Goal: Use online tool/utility: Use online tool/utility

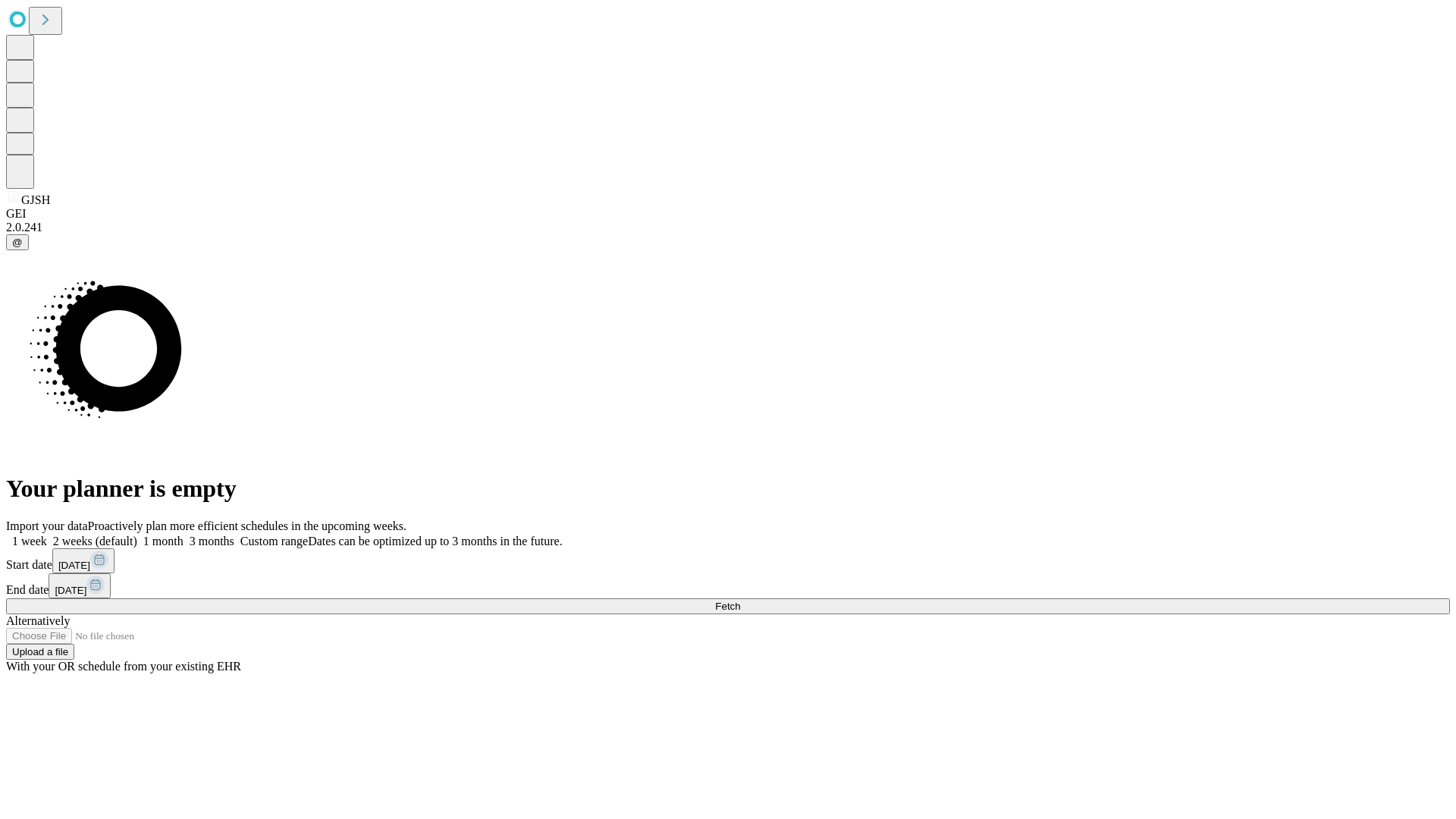
click at [740, 601] on span "Fetch" at bounding box center [728, 606] width 25 height 11
